Goal: Navigation & Orientation: Find specific page/section

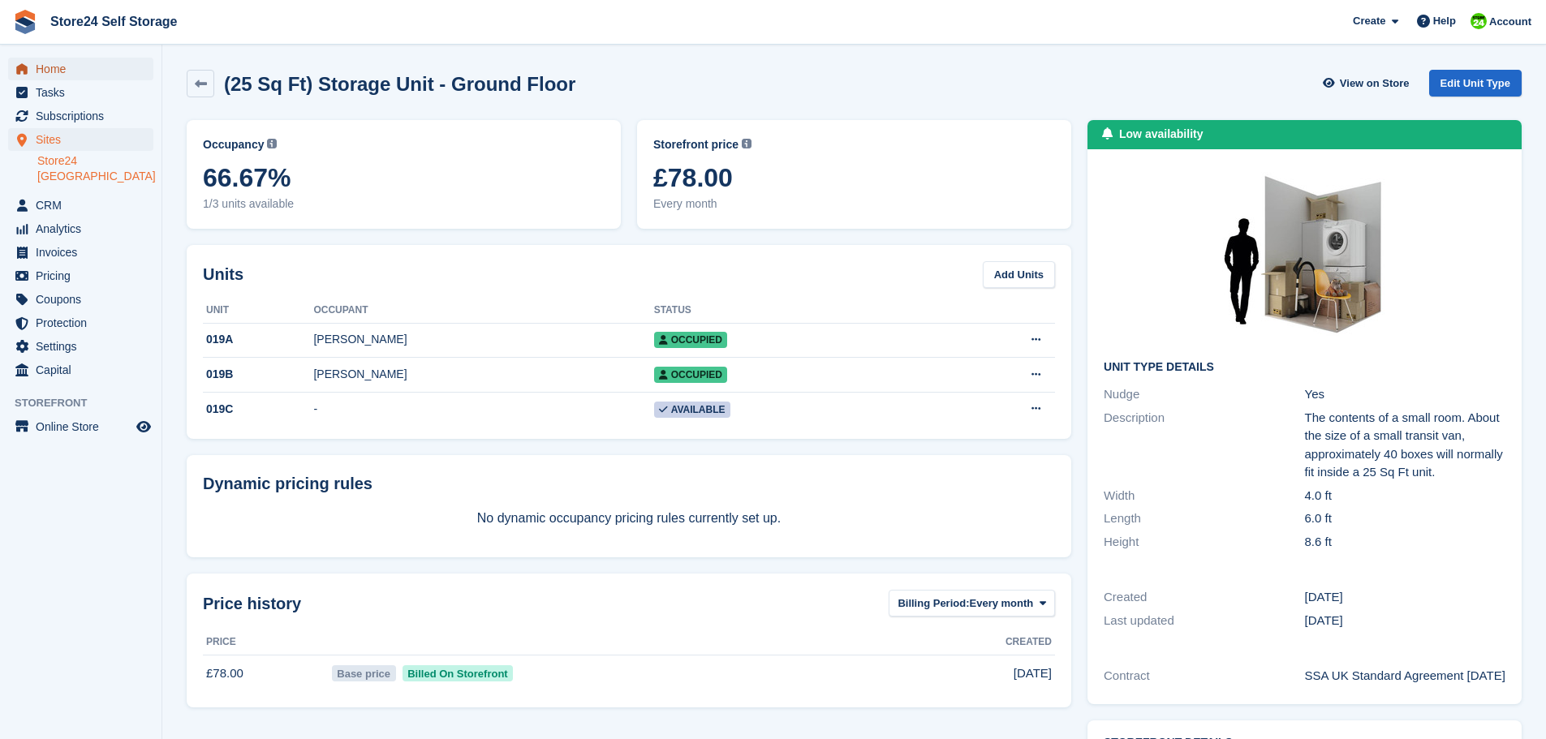
click at [44, 70] on span "Home" at bounding box center [84, 69] width 97 height 23
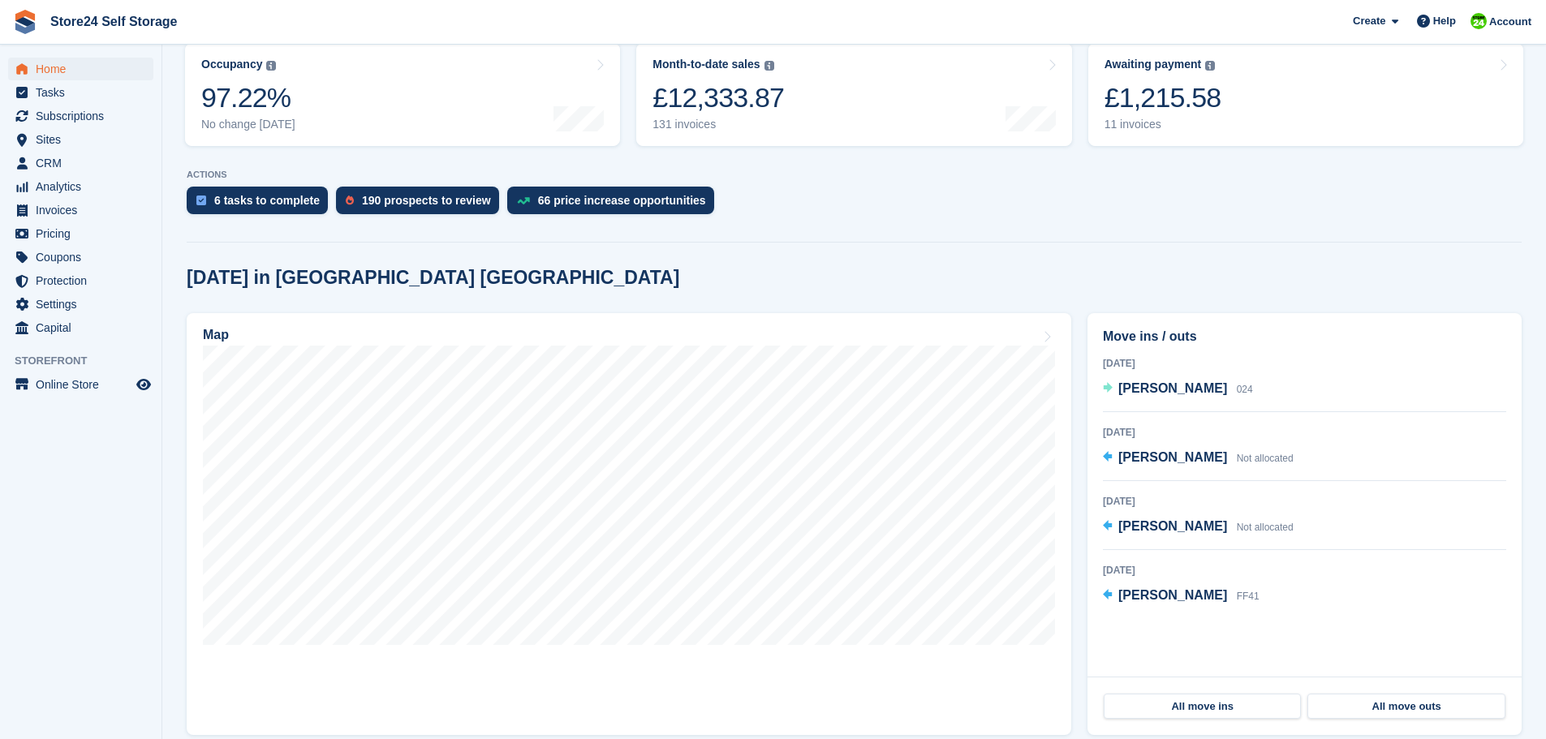
scroll to position [243, 0]
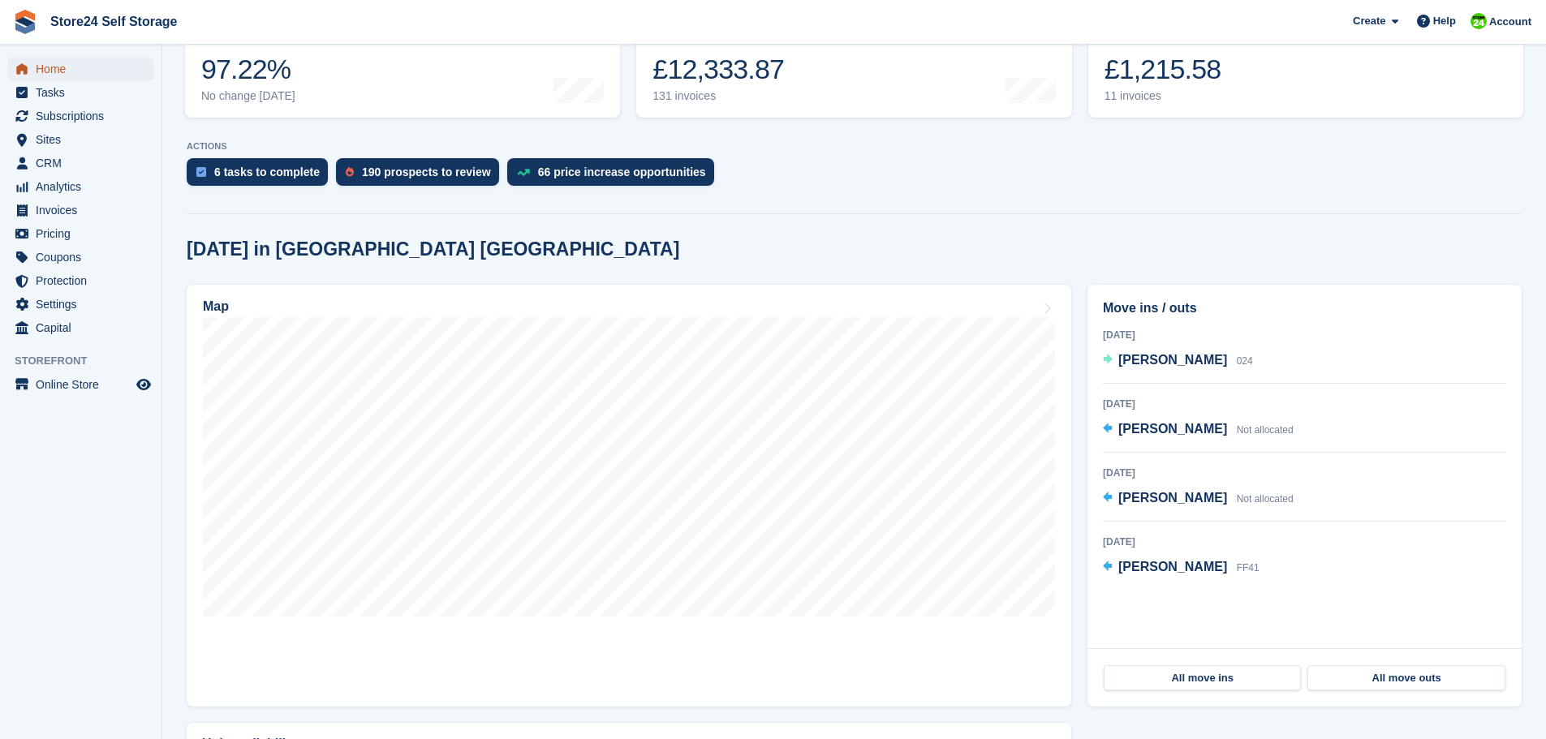
click at [47, 71] on span "Home" at bounding box center [84, 69] width 97 height 23
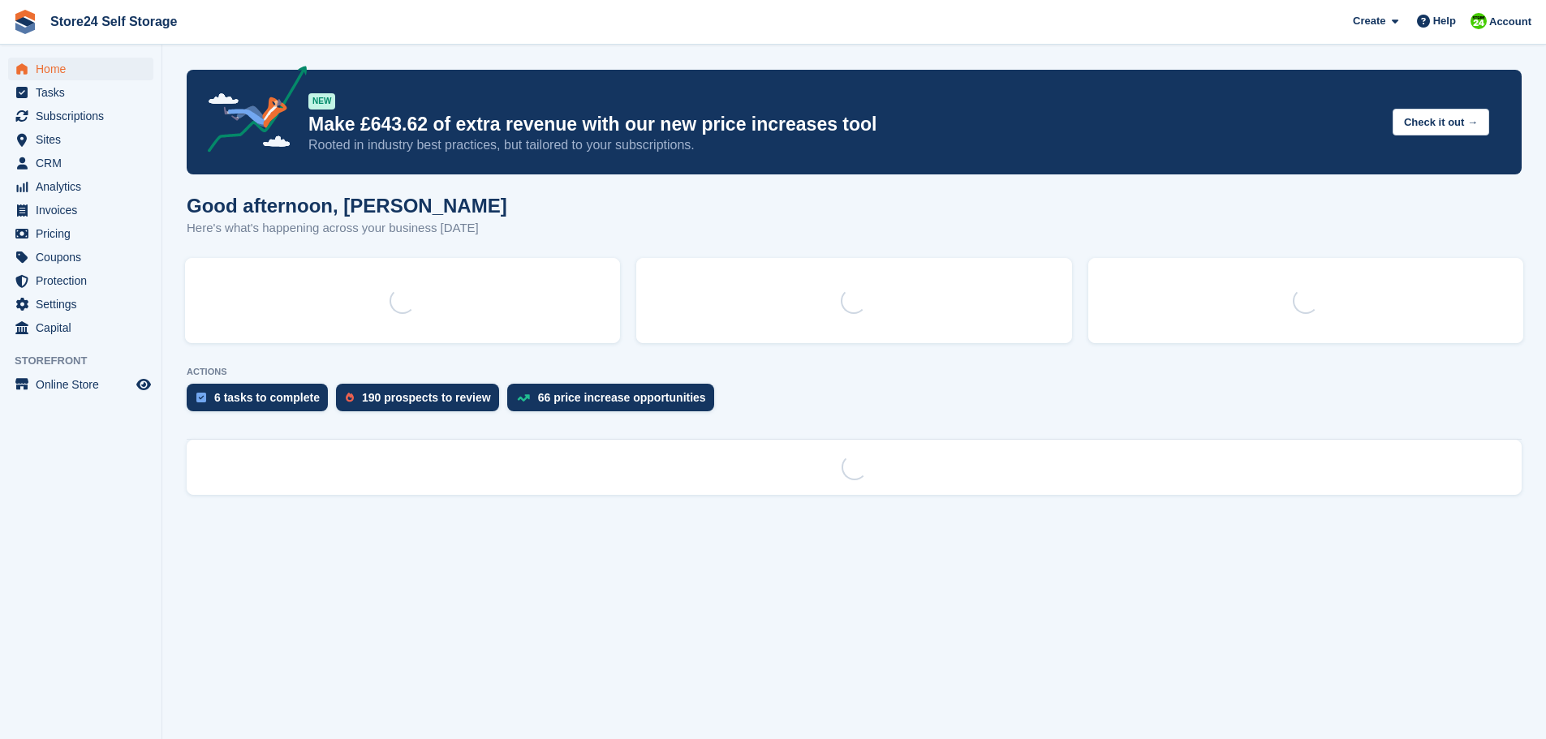
scroll to position [0, 0]
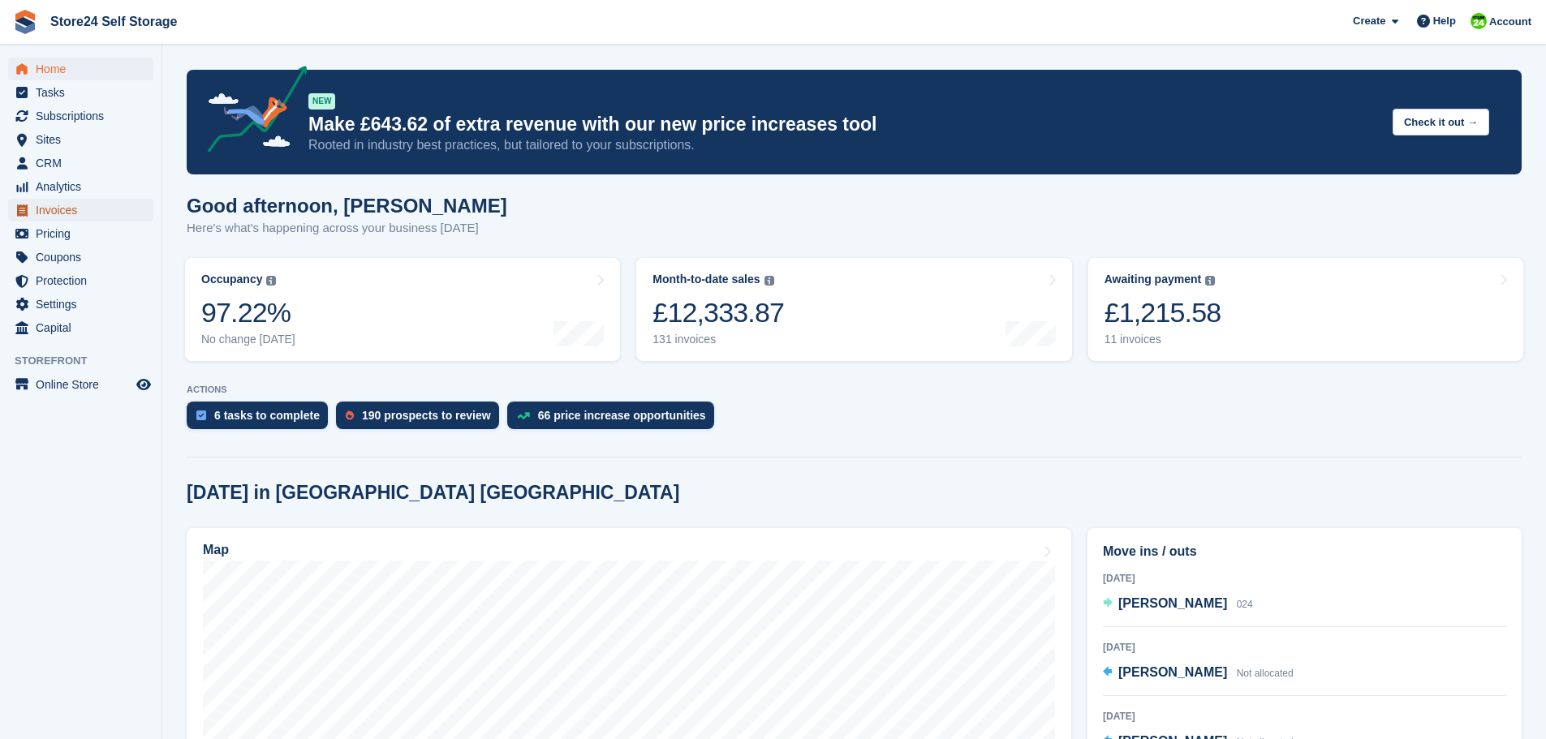
click at [50, 209] on span "Invoices" at bounding box center [84, 210] width 97 height 23
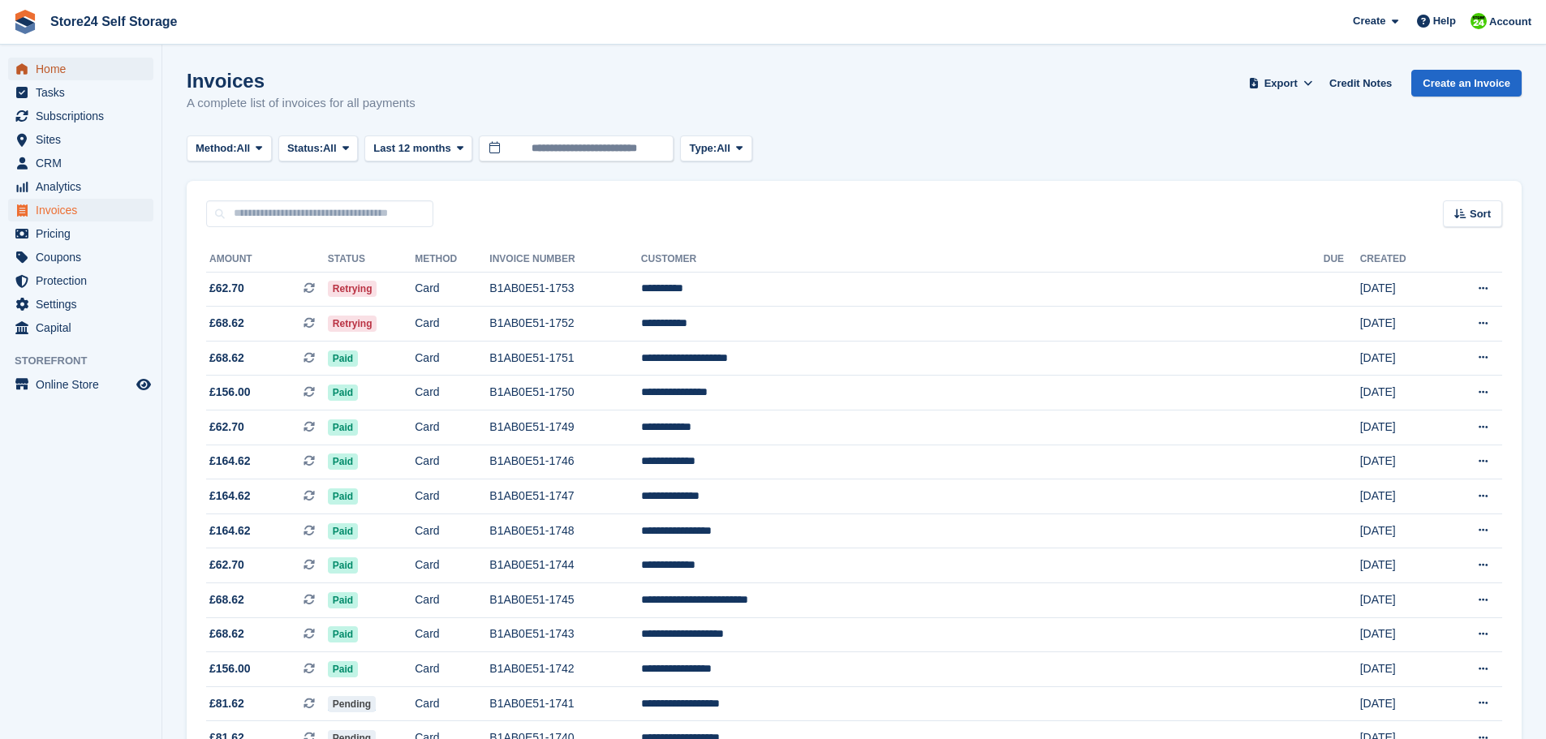
click at [50, 70] on span "Home" at bounding box center [84, 69] width 97 height 23
